Goal: Transaction & Acquisition: Download file/media

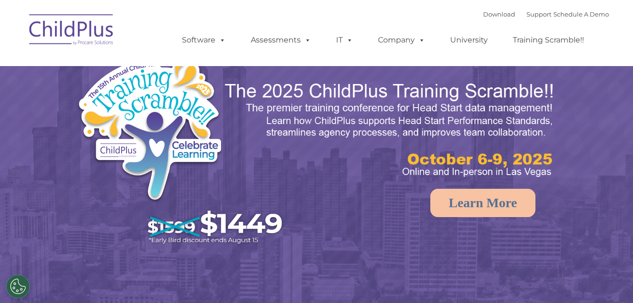
select select "MEDIUM"
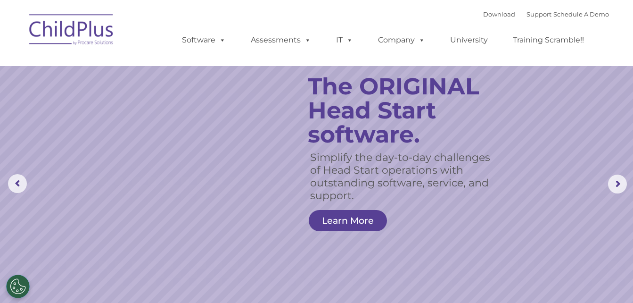
click at [297, 68] on rs-slide "Simplify the day-to-day challenges of Head Start operations with outstanding so…" at bounding box center [316, 184] width 633 height 368
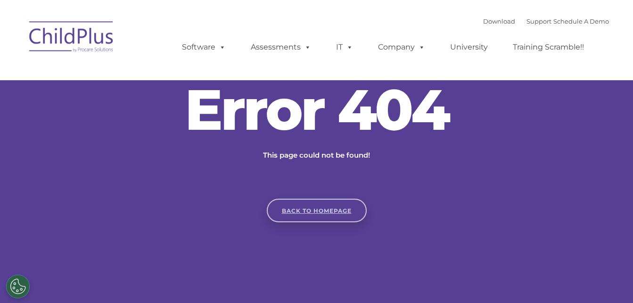
click at [317, 209] on link "Back to homepage" at bounding box center [317, 210] width 100 height 24
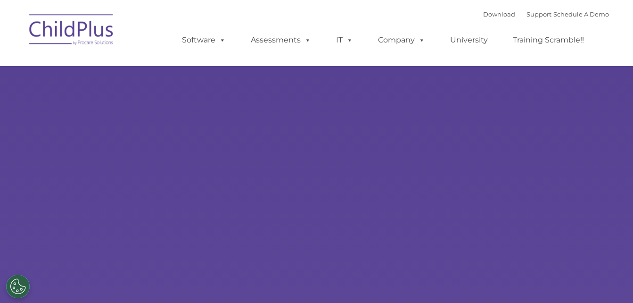
type input ""
select select "MEDIUM"
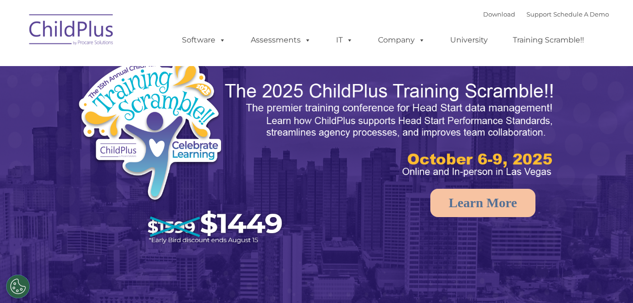
select select "MEDIUM"
click at [483, 16] on link "Download" at bounding box center [499, 14] width 32 height 8
